Goal: Book appointment/travel/reservation

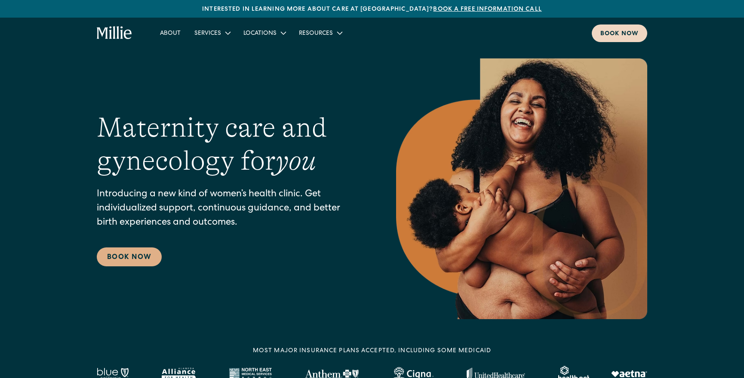
click at [617, 34] on div "Book now" at bounding box center [619, 34] width 38 height 9
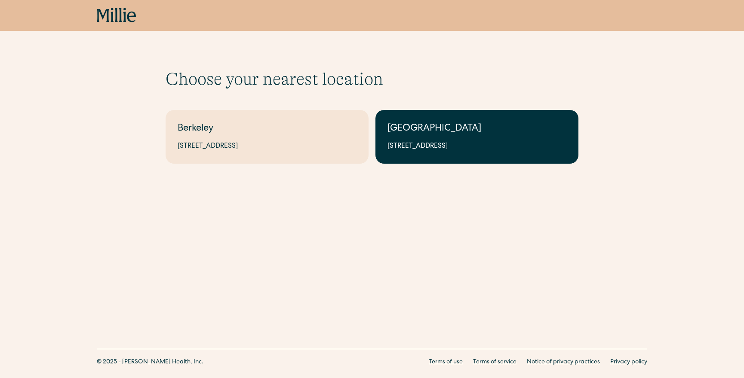
click at [410, 137] on link "[GEOGRAPHIC_DATA] [STREET_ADDRESS]" at bounding box center [476, 137] width 203 height 54
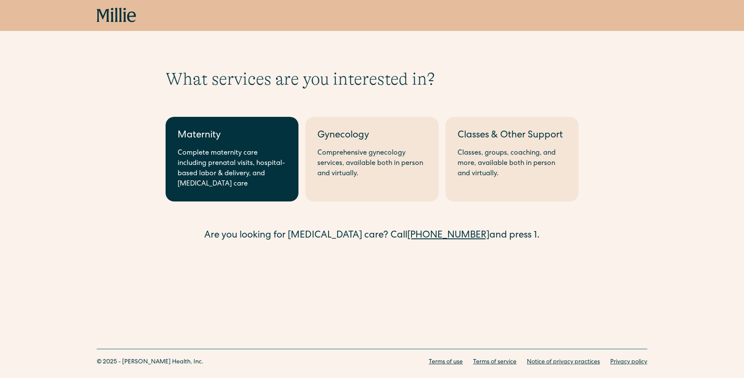
click at [239, 154] on div "Complete maternity care including prenatal visits, hospital-based labor & deliv…" at bounding box center [232, 168] width 109 height 41
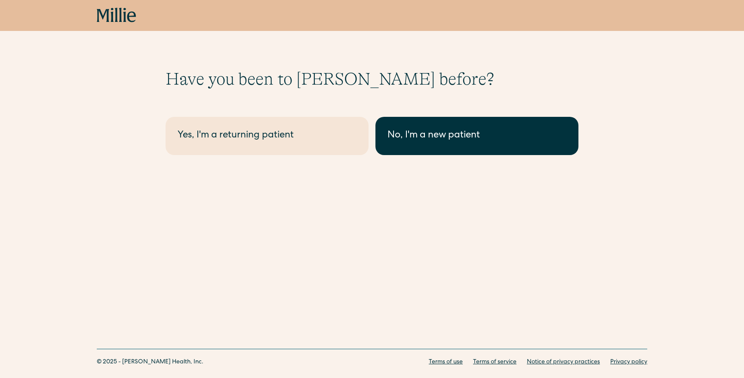
click at [440, 126] on link "No, I'm a new patient" at bounding box center [476, 136] width 203 height 38
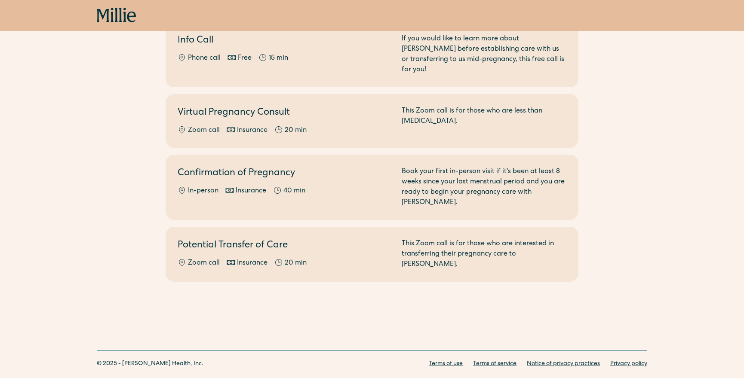
scroll to position [112, 0]
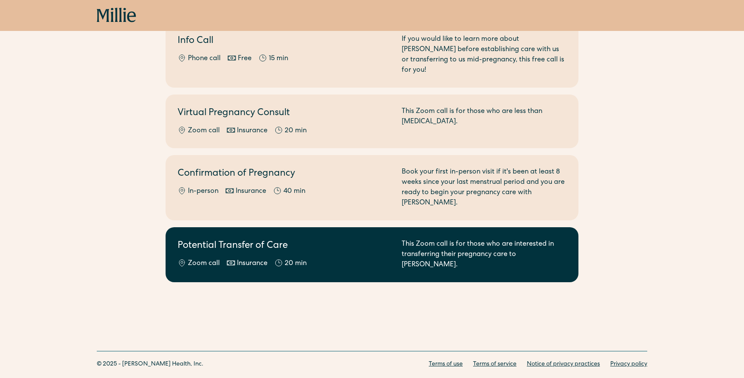
click at [349, 239] on h2 "Potential Transfer of Care" at bounding box center [285, 246] width 214 height 14
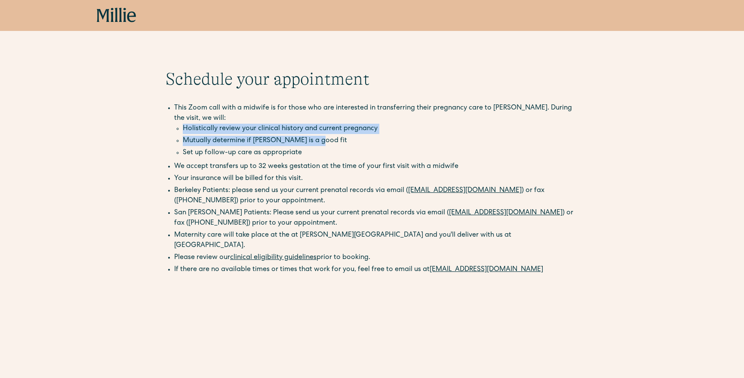
drag, startPoint x: 318, startPoint y: 141, endPoint x: 167, endPoint y: 126, distance: 151.3
click at [167, 126] on ul "This Zoom call with a midwife is for those who are interested in transferring t…" at bounding box center [371, 166] width 413 height 127
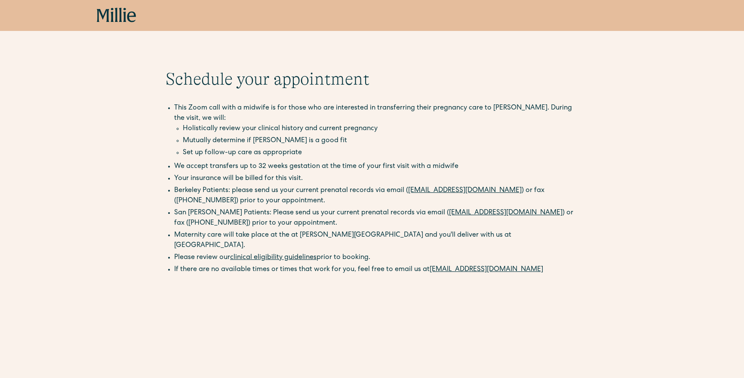
click at [175, 110] on li "This Zoom call with a midwife is for those who are interested in transferring t…" at bounding box center [376, 131] width 404 height 57
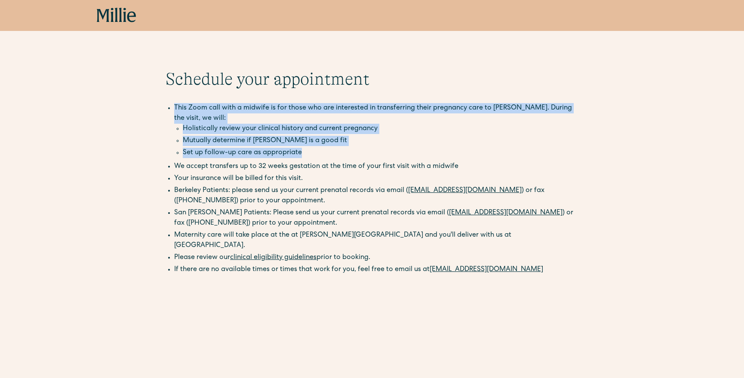
drag, startPoint x: 170, startPoint y: 109, endPoint x: 336, endPoint y: 151, distance: 170.7
click at [336, 151] on ul "This Zoom call with a midwife is for those who are interested in transferring t…" at bounding box center [371, 166] width 413 height 127
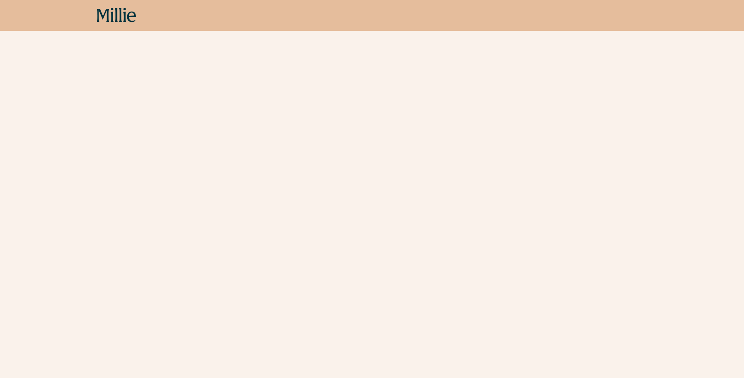
scroll to position [288, 0]
